Goal: Task Accomplishment & Management: Complete application form

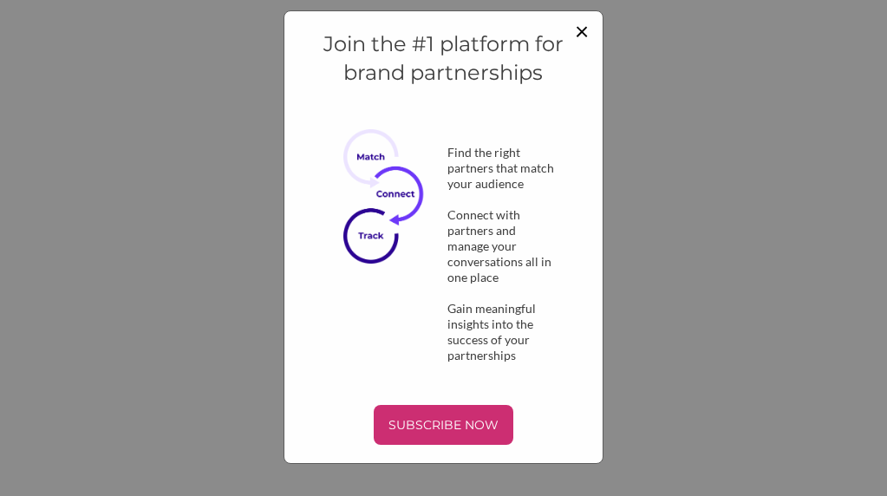
click at [587, 26] on span "×" at bounding box center [582, 30] width 14 height 29
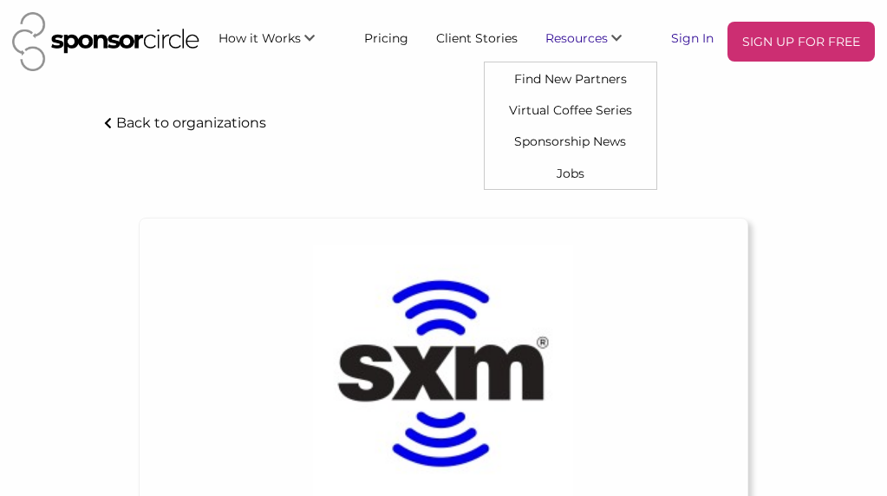
click at [685, 38] on link "Sign In" at bounding box center [692, 37] width 70 height 31
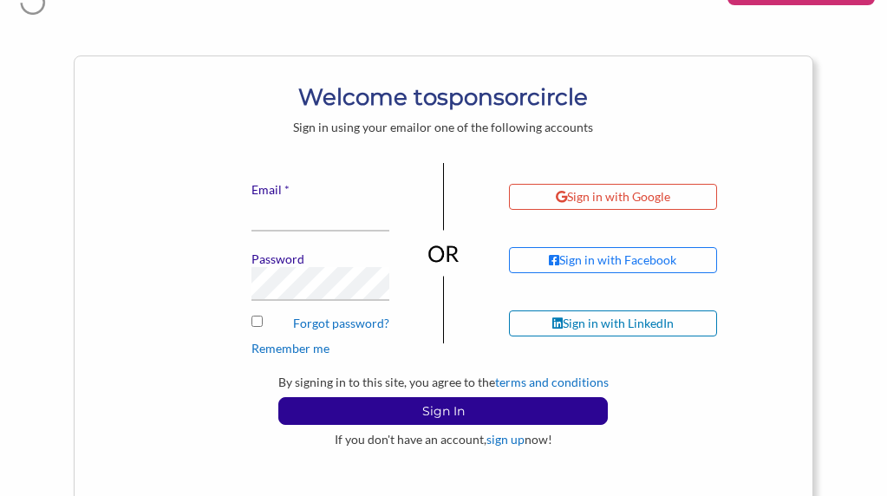
scroll to position [87, 0]
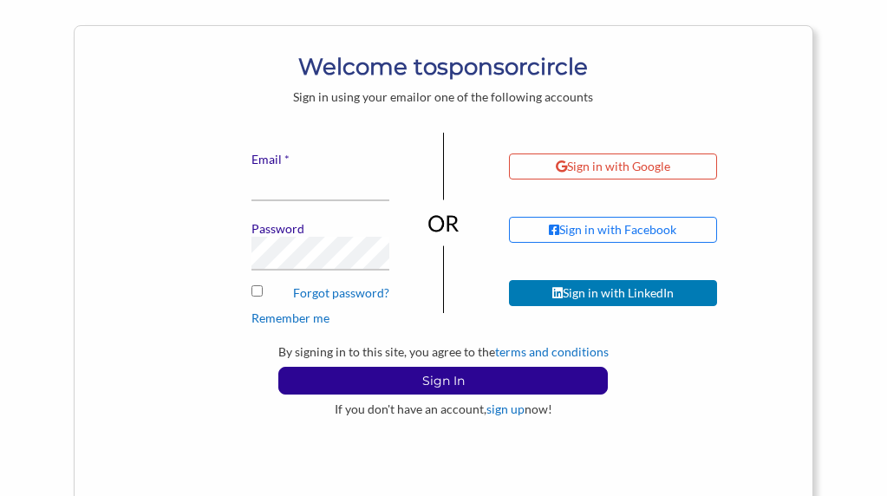
click at [653, 290] on div "Sign in with LinkedIn" at bounding box center [612, 293] width 121 height 16
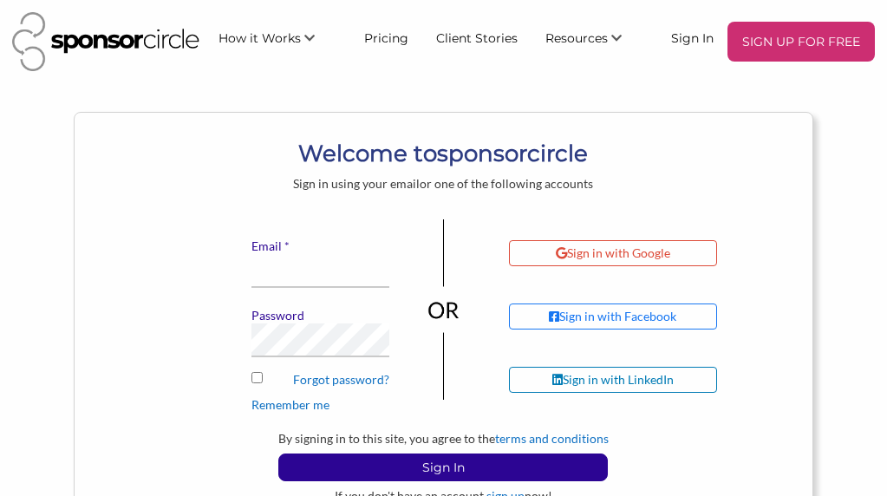
scroll to position [87, 0]
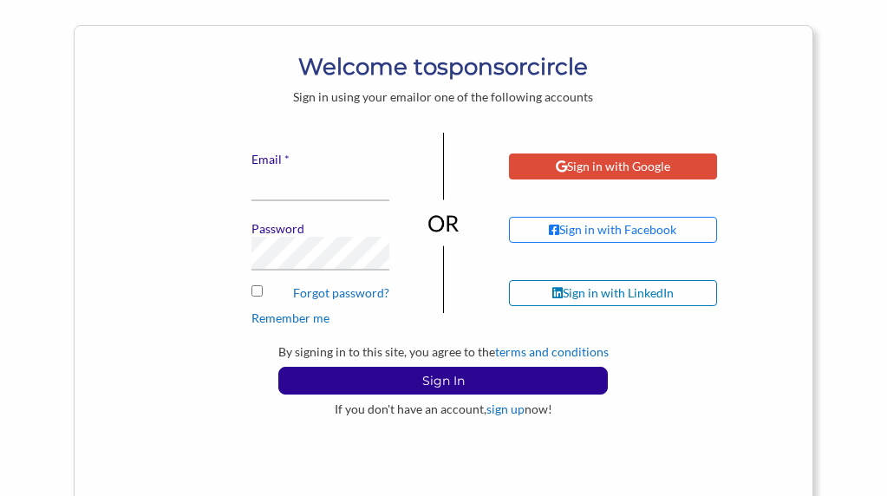
click at [619, 166] on div "Sign in with Google" at bounding box center [612, 167] width 114 height 16
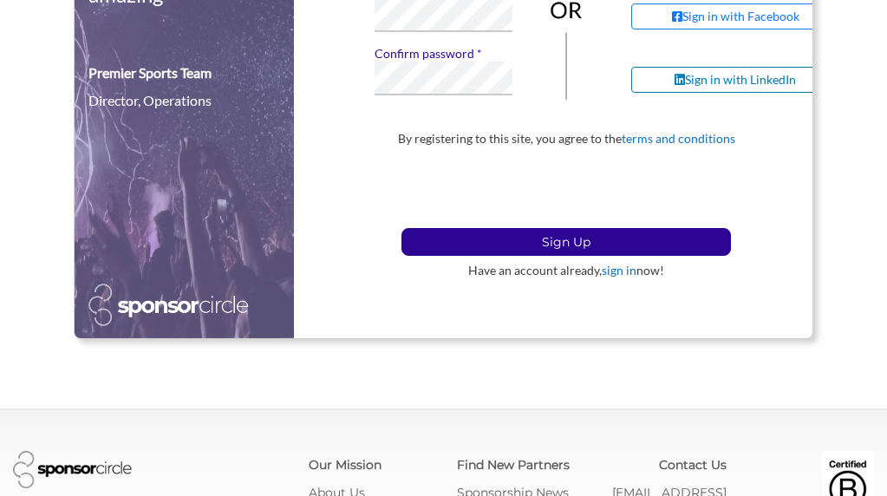
scroll to position [488, 0]
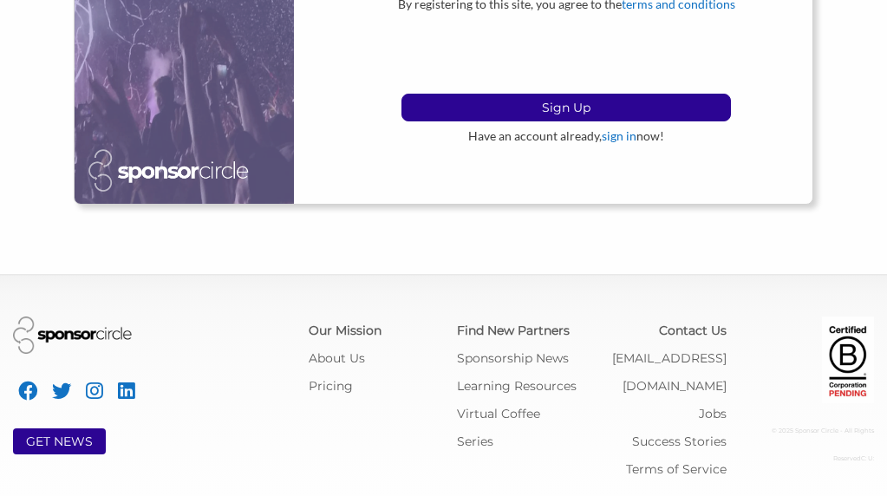
drag, startPoint x: 757, startPoint y: 358, endPoint x: 767, endPoint y: 361, distance: 11.0
click at [767, 361] on div at bounding box center [813, 359] width 122 height 87
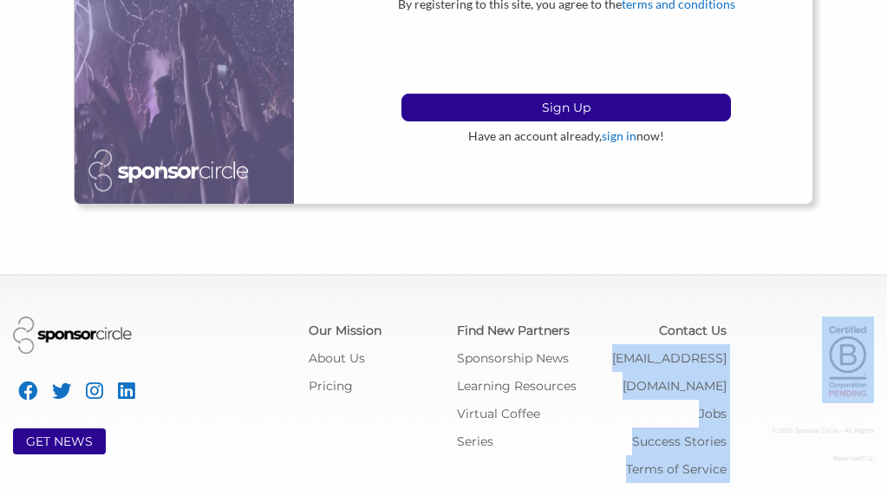
drag, startPoint x: 598, startPoint y: 357, endPoint x: 743, endPoint y: 354, distance: 144.8
click at [743, 354] on div "GET NEWS Our Mission About Us Pricing Find New Partners Sponsorship News Learni…" at bounding box center [443, 399] width 887 height 166
drag, startPoint x: 743, startPoint y: 354, endPoint x: 777, endPoint y: 362, distance: 35.7
click at [784, 362] on div at bounding box center [813, 359] width 122 height 87
drag, startPoint x: 769, startPoint y: 354, endPoint x: 657, endPoint y: 354, distance: 111.8
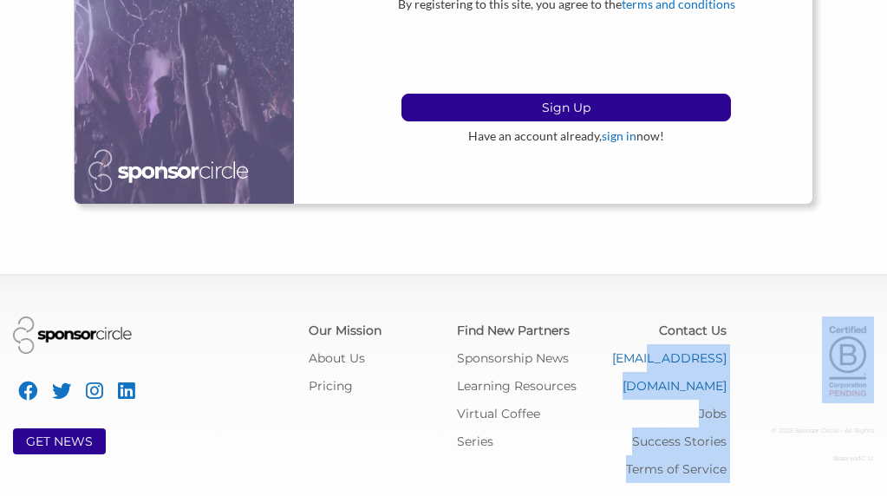
click at [657, 354] on div "GET NEWS Our Mission About Us Pricing Find New Partners Sponsorship News Learni…" at bounding box center [443, 399] width 887 height 166
drag, startPoint x: 657, startPoint y: 354, endPoint x: 784, endPoint y: 393, distance: 133.2
click at [784, 393] on div at bounding box center [813, 359] width 122 height 87
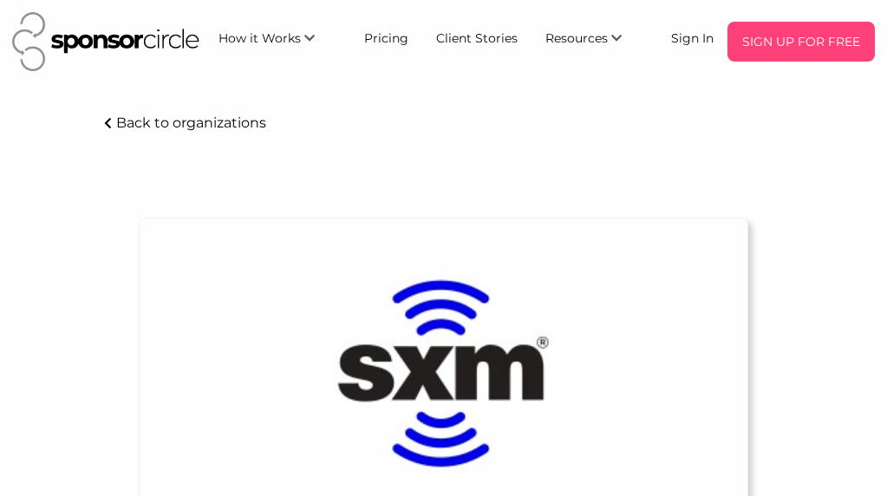
click at [774, 47] on p "SIGN UP FOR FREE" at bounding box center [800, 42] width 133 height 26
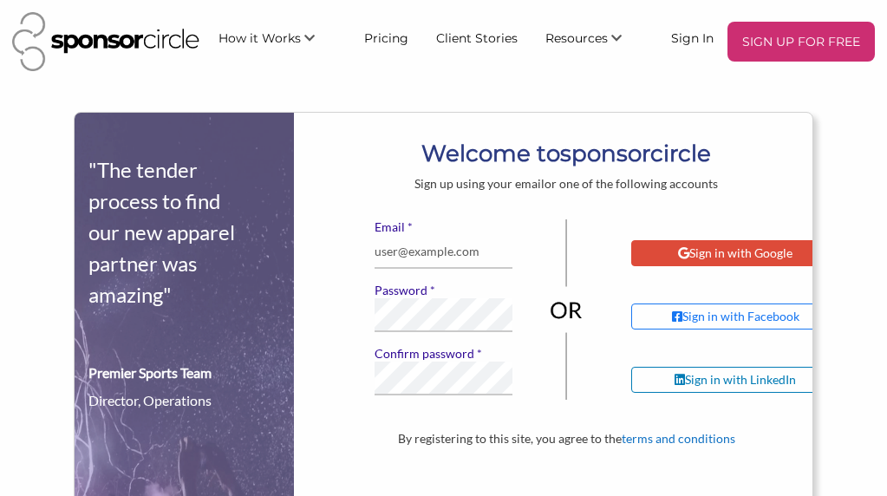
click at [737, 248] on div "Sign in with Google" at bounding box center [735, 253] width 114 height 16
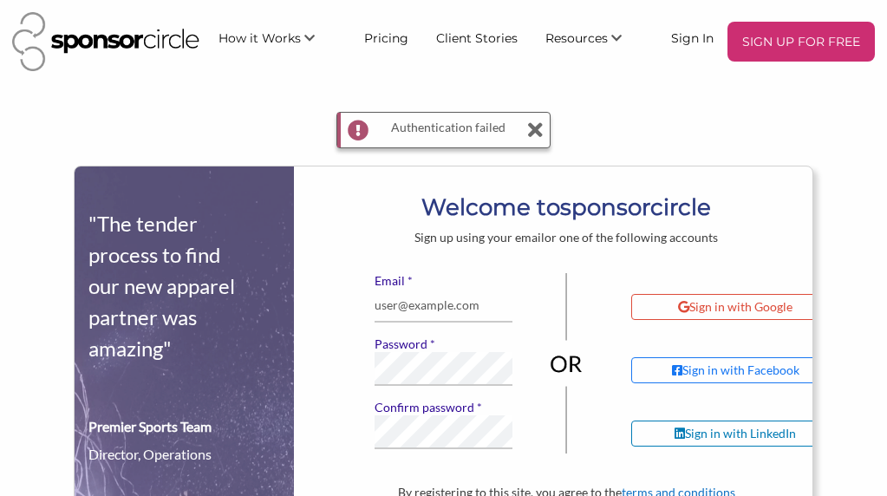
drag, startPoint x: 528, startPoint y: 114, endPoint x: 533, endPoint y: 123, distance: 10.1
click at [528, 116] on icon at bounding box center [535, 130] width 15 height 35
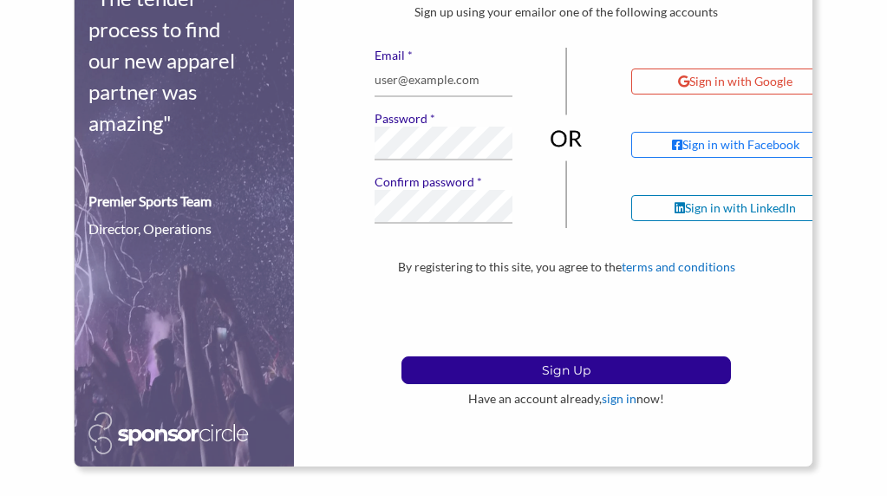
scroll to position [173, 0]
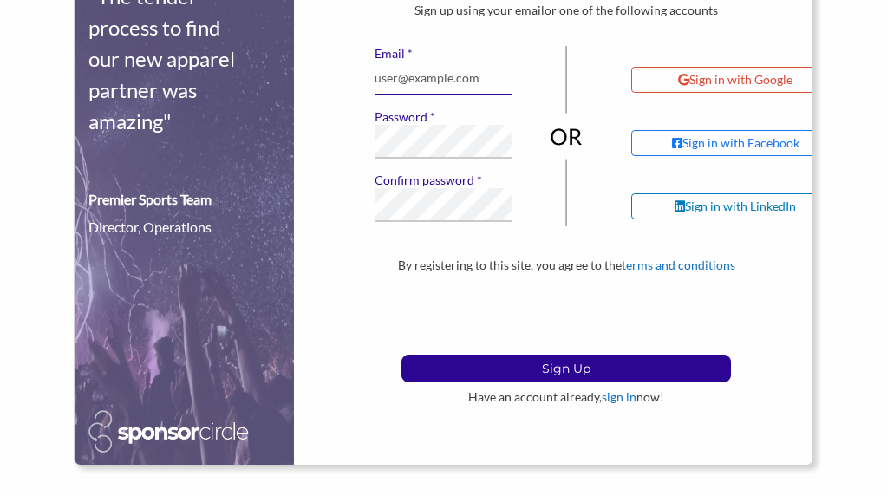
click at [450, 75] on input "* Email" at bounding box center [443, 79] width 138 height 34
type input "[EMAIL_ADDRESS][DOMAIN_NAME]"
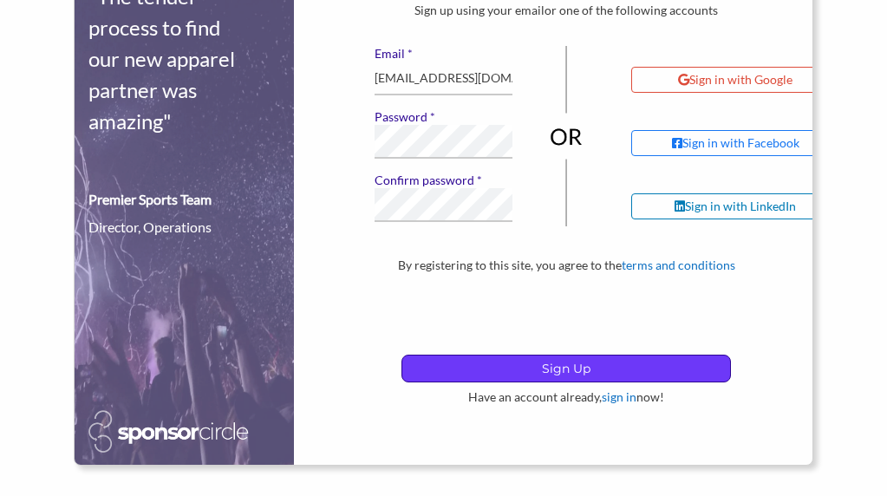
click at [529, 368] on p "Sign Up" at bounding box center [566, 368] width 328 height 26
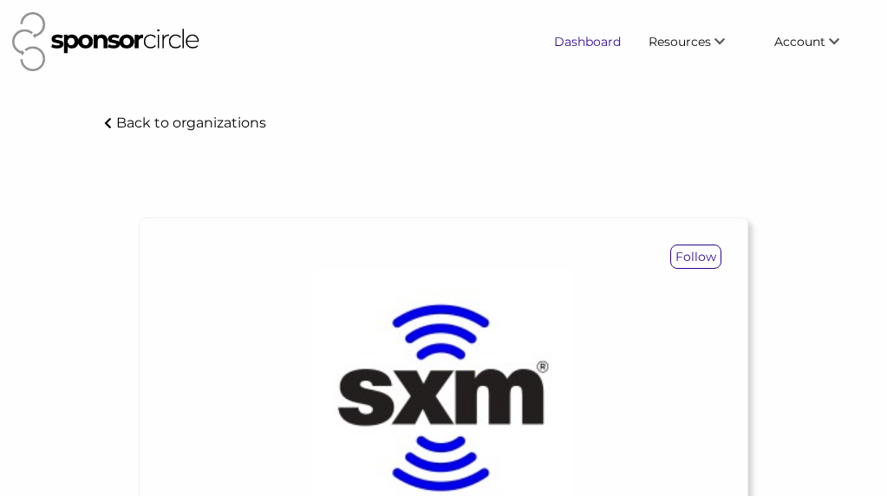
click at [559, 45] on link "Dashboard" at bounding box center [587, 41] width 94 height 31
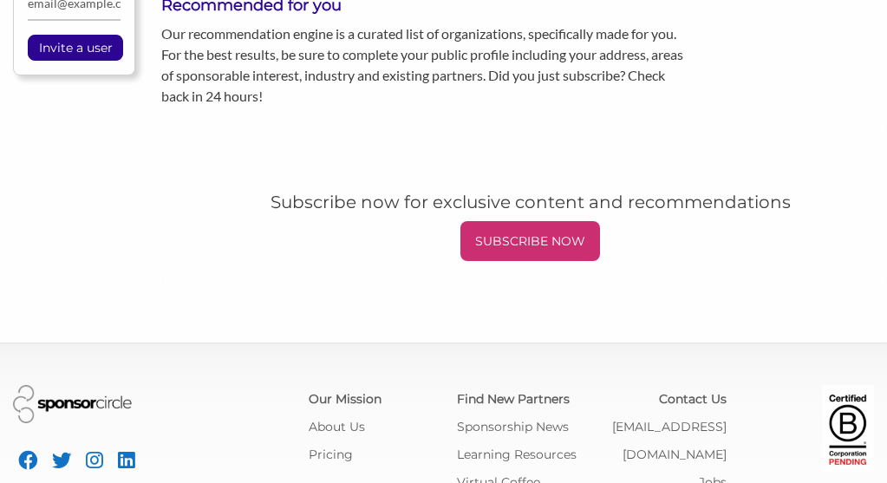
scroll to position [908, 0]
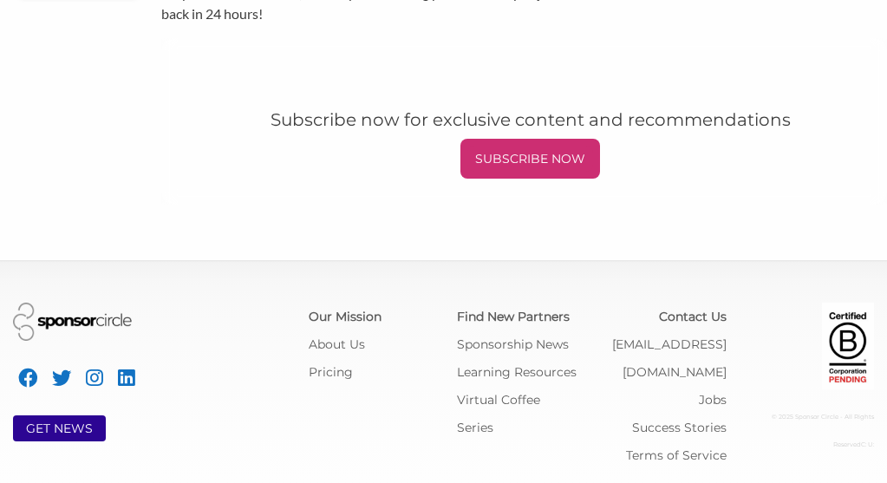
click at [743, 344] on div "© 2025 Sponsor Circle - All Rights Reserved C: U:" at bounding box center [813, 380] width 148 height 156
click at [682, 349] on link "[EMAIL_ADDRESS][DOMAIN_NAME]" at bounding box center [669, 357] width 114 height 43
click at [632, 344] on link "[EMAIL_ADDRESS][DOMAIN_NAME]" at bounding box center [669, 357] width 114 height 43
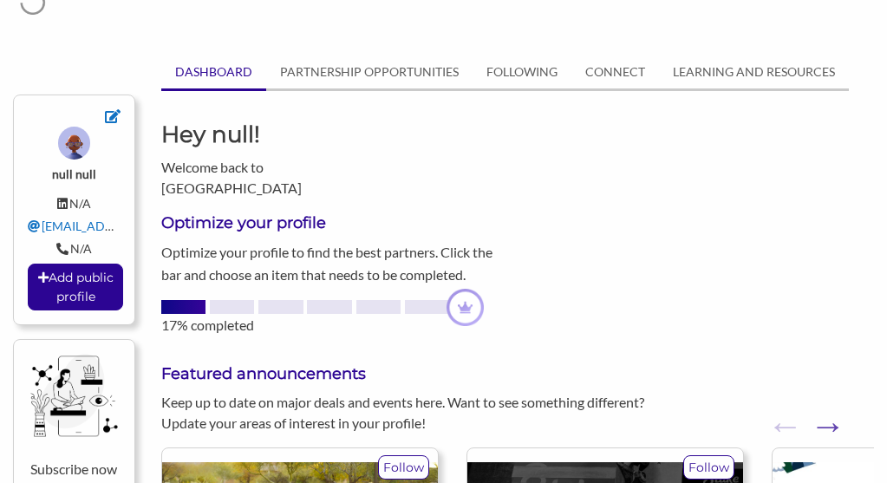
scroll to position [87, 0]
